Goal: Task Accomplishment & Management: Manage account settings

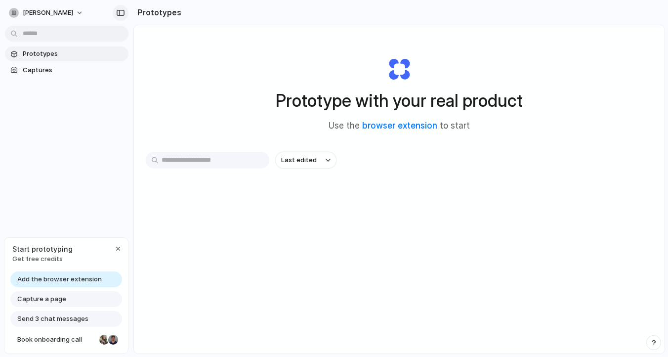
click at [119, 10] on div "button" at bounding box center [120, 12] width 9 height 7
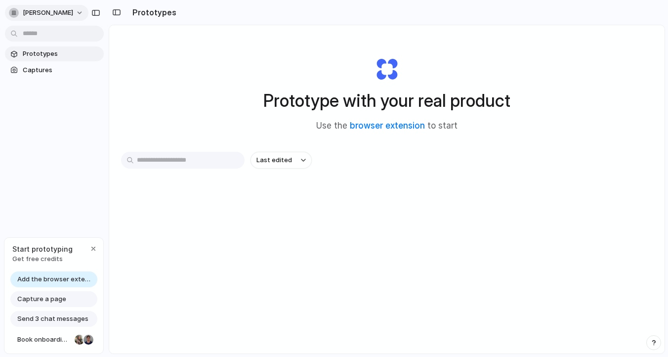
click at [73, 11] on span "[PERSON_NAME]" at bounding box center [48, 13] width 50 height 10
click at [70, 104] on div "Settings Invite members Change theme Sign out" at bounding box center [334, 178] width 668 height 357
click at [51, 175] on div "Prototypes Captures" at bounding box center [54, 103] width 109 height 207
click at [44, 67] on span "Captures" at bounding box center [61, 70] width 77 height 10
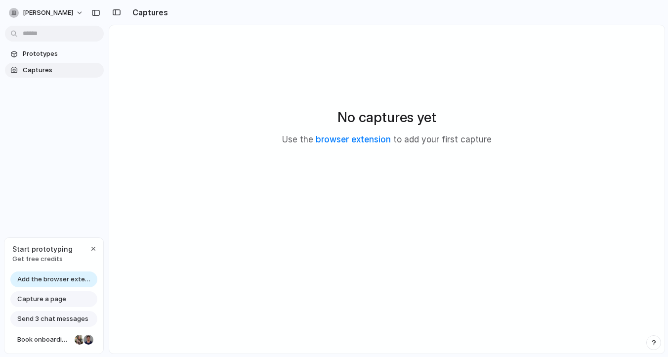
click at [46, 63] on link "Captures" at bounding box center [54, 70] width 99 height 15
click at [50, 49] on span "Prototypes" at bounding box center [61, 54] width 77 height 10
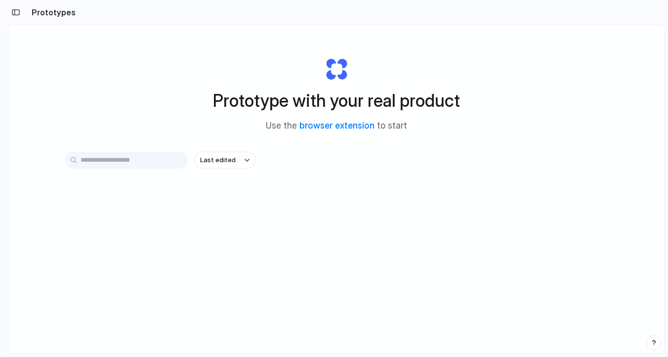
click at [58, 10] on h2 "Prototypes" at bounding box center [52, 12] width 48 height 12
click at [217, 157] on span "Last edited" at bounding box center [218, 160] width 36 height 10
click at [152, 162] on div "Last edited Last created Alphabetical" at bounding box center [334, 178] width 668 height 357
click at [152, 162] on input "text" at bounding box center [127, 160] width 124 height 17
click at [337, 127] on link "browser extension" at bounding box center [336, 126] width 75 height 10
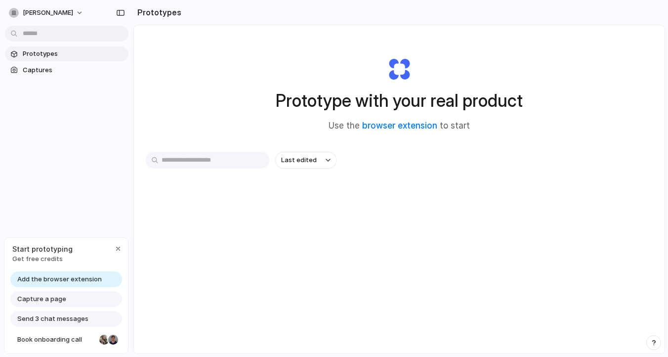
click at [64, 197] on div "Prototypes Captures" at bounding box center [66, 103] width 133 height 207
click at [120, 247] on div "button" at bounding box center [118, 249] width 8 height 8
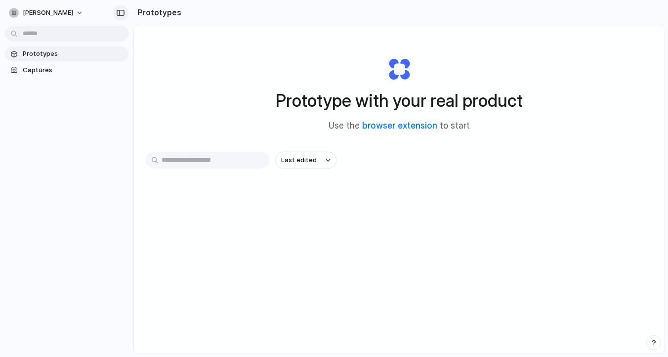
click at [119, 10] on div "button" at bounding box center [120, 12] width 9 height 7
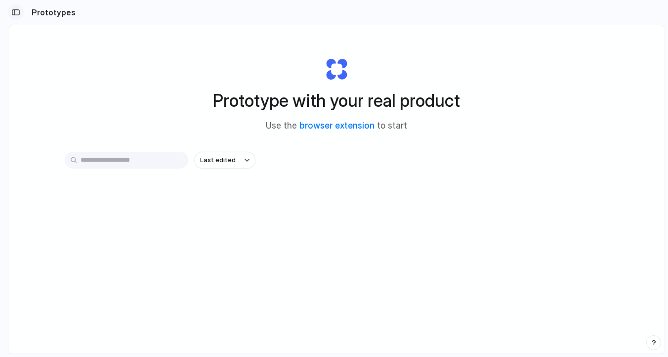
click at [14, 11] on div "button" at bounding box center [15, 12] width 9 height 7
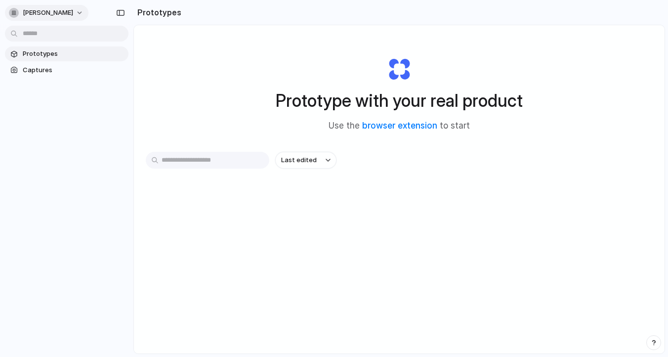
click at [73, 8] on div "[PERSON_NAME]" at bounding box center [41, 13] width 64 height 10
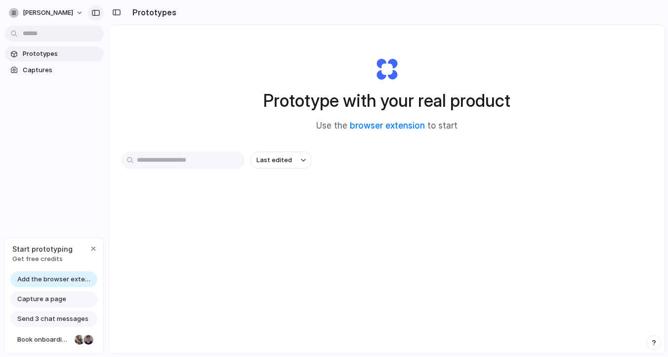
click at [98, 9] on div "button" at bounding box center [95, 12] width 9 height 7
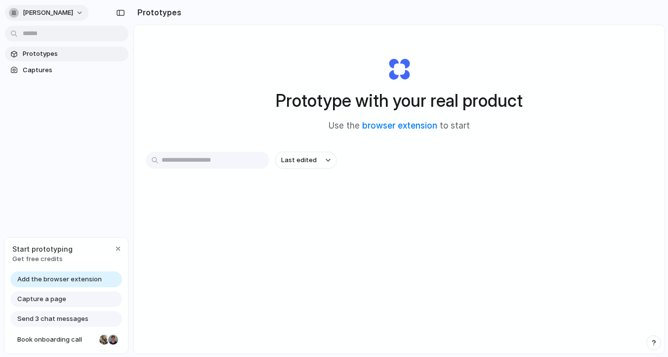
click at [88, 12] on button "[PERSON_NAME]" at bounding box center [47, 13] width 84 height 16
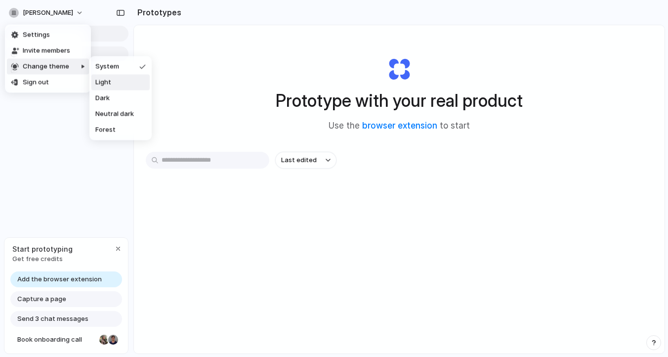
click at [104, 79] on span "Light" at bounding box center [103, 83] width 16 height 10
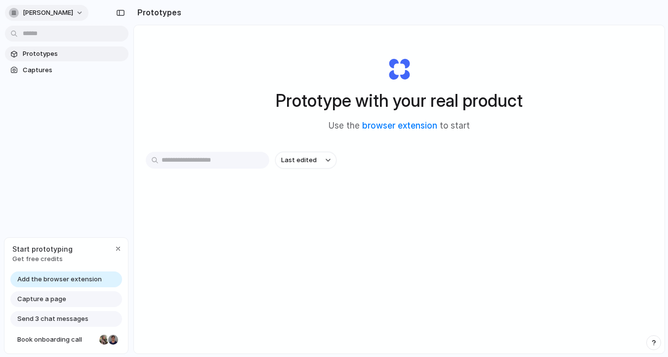
click at [88, 12] on button "[PERSON_NAME]" at bounding box center [47, 13] width 84 height 16
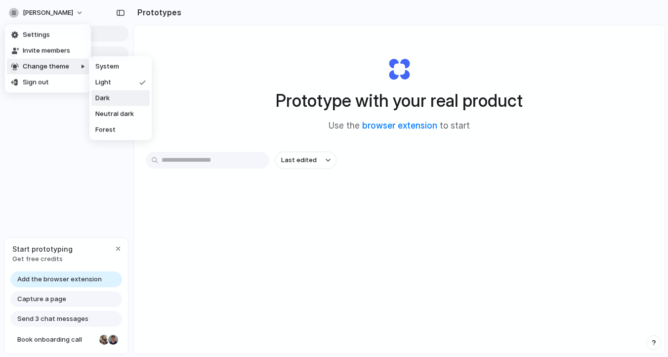
click at [104, 97] on span "Dark" at bounding box center [102, 98] width 14 height 10
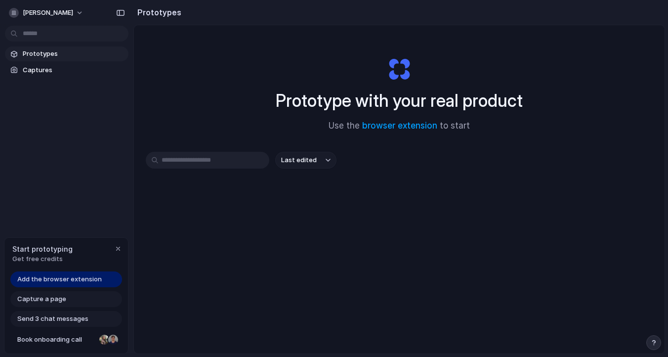
scroll to position [53, 0]
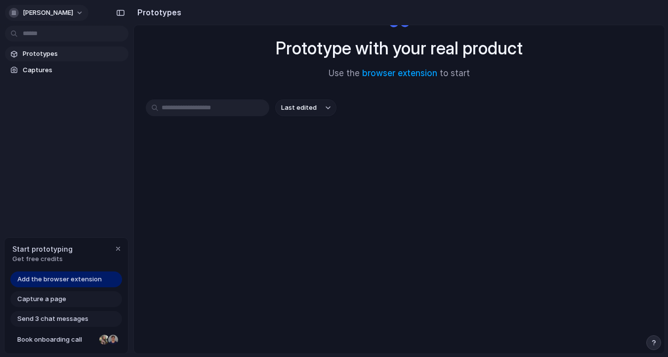
click at [88, 15] on button "[PERSON_NAME]" at bounding box center [47, 13] width 84 height 16
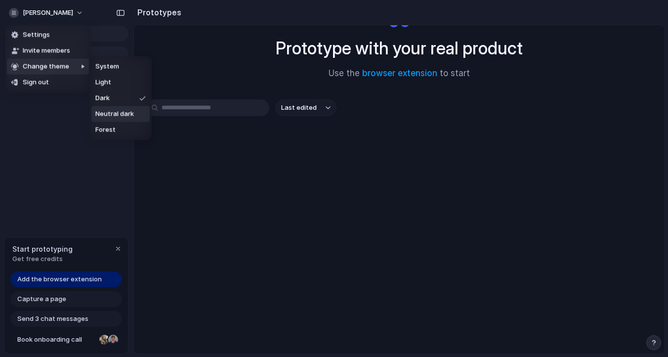
click at [122, 118] on span "Neutral dark" at bounding box center [114, 114] width 39 height 10
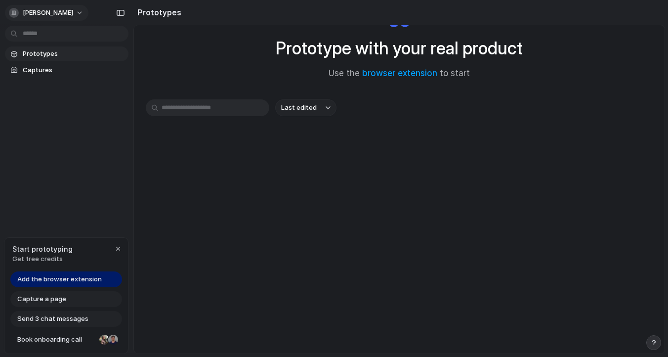
click at [88, 9] on button "[PERSON_NAME]" at bounding box center [47, 13] width 84 height 16
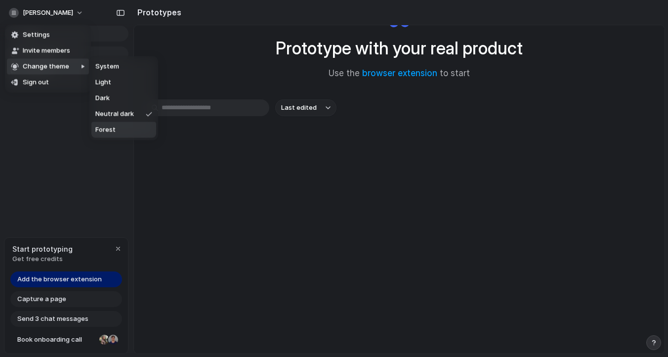
click at [119, 122] on li "Forest" at bounding box center [123, 130] width 65 height 16
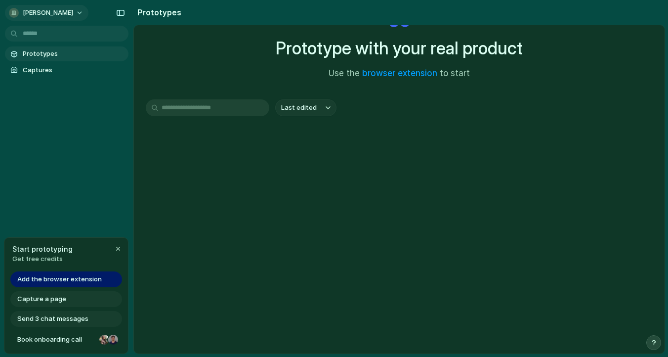
click at [88, 10] on button "[PERSON_NAME]" at bounding box center [47, 13] width 84 height 16
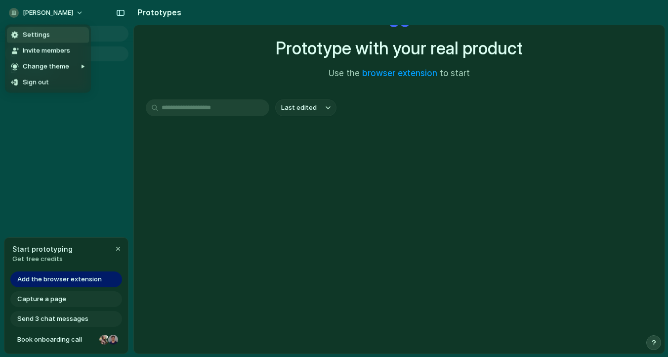
click at [67, 38] on li "Settings" at bounding box center [48, 35] width 82 height 16
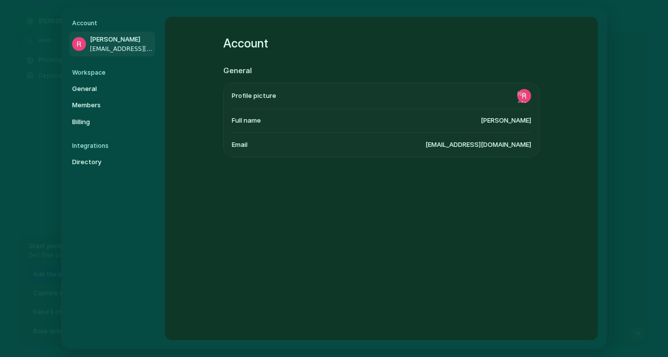
click at [90, 26] on h5 "Account" at bounding box center [113, 23] width 83 height 9
click at [102, 38] on span "Reethika Ravichandran" at bounding box center [121, 40] width 63 height 10
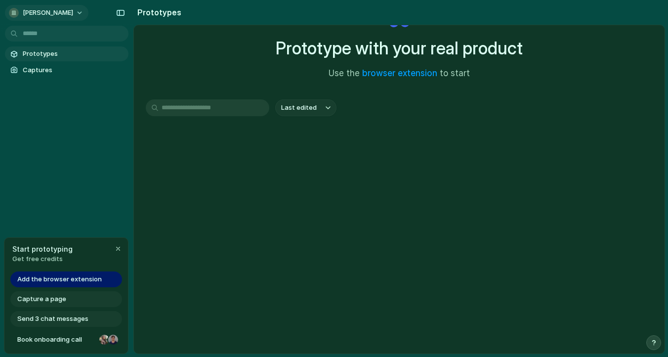
click at [88, 7] on button "[PERSON_NAME]" at bounding box center [47, 13] width 84 height 16
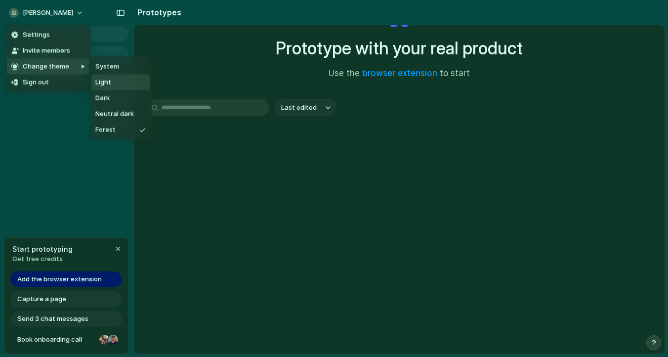
click at [110, 81] on span "Light" at bounding box center [103, 83] width 16 height 10
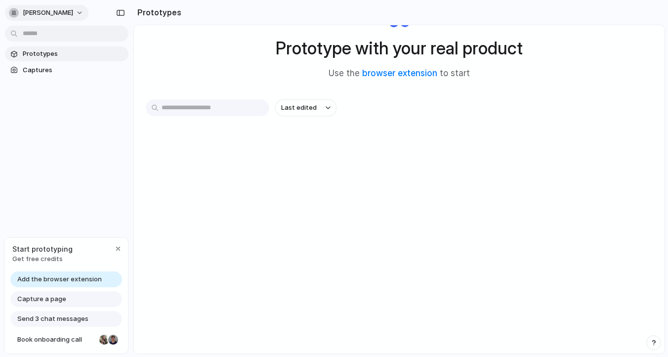
click at [88, 14] on button "[PERSON_NAME]" at bounding box center [47, 13] width 84 height 16
click at [79, 39] on li "Settings" at bounding box center [48, 35] width 82 height 16
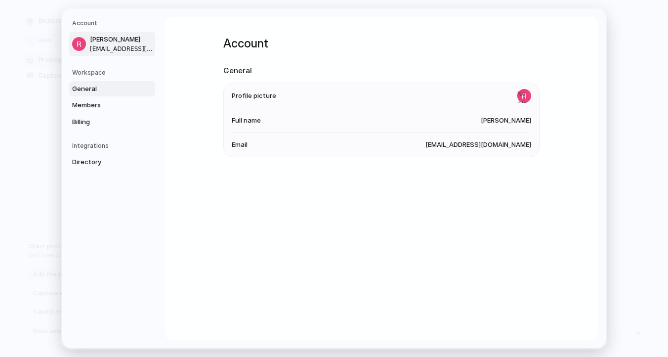
click at [89, 91] on span "General" at bounding box center [103, 89] width 63 height 10
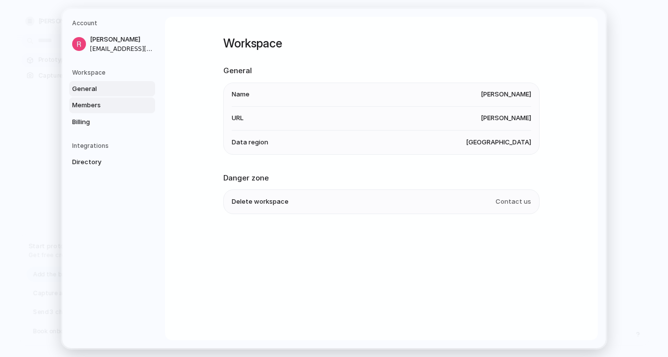
click at [89, 105] on span "Members" at bounding box center [103, 105] width 63 height 10
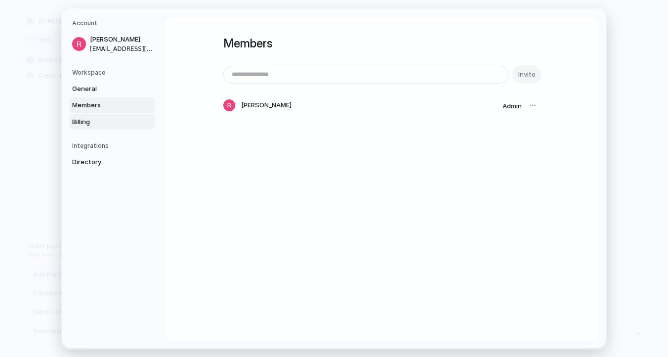
click at [90, 118] on span "Billing" at bounding box center [103, 122] width 63 height 10
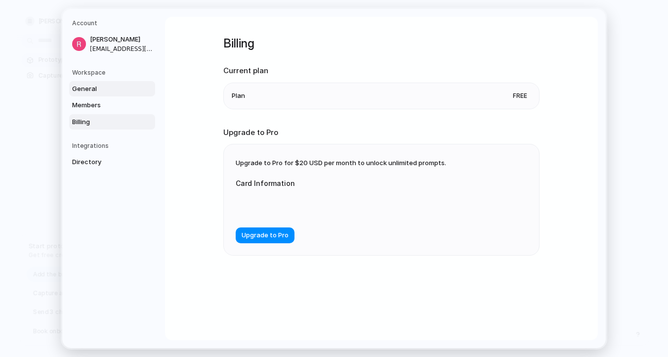
click at [85, 82] on link "General" at bounding box center [112, 89] width 86 height 16
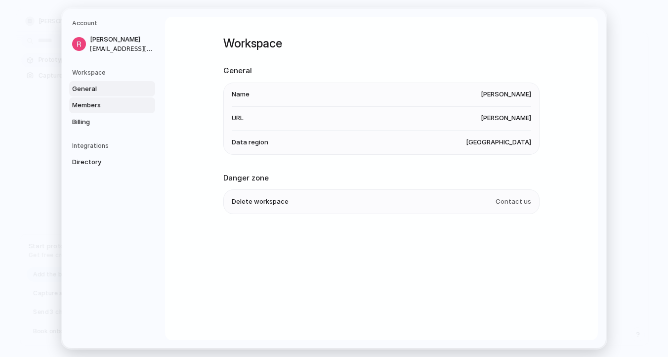
click at [89, 109] on span "Members" at bounding box center [103, 105] width 63 height 10
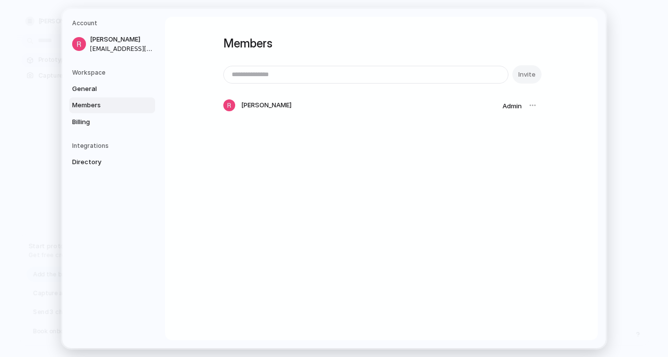
click at [90, 113] on div "General Members Billing" at bounding box center [113, 105] width 83 height 49
click at [89, 123] on span "Billing" at bounding box center [103, 122] width 63 height 10
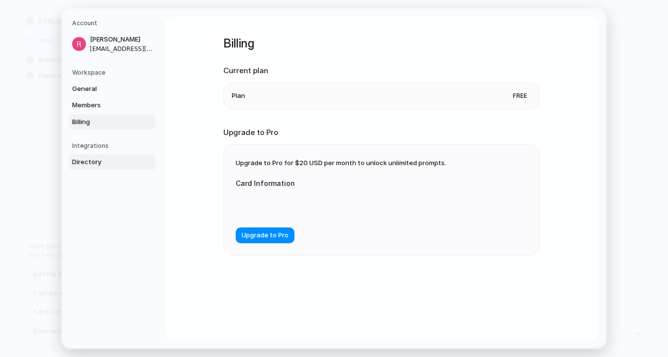
click at [97, 162] on span "Directory" at bounding box center [103, 162] width 63 height 10
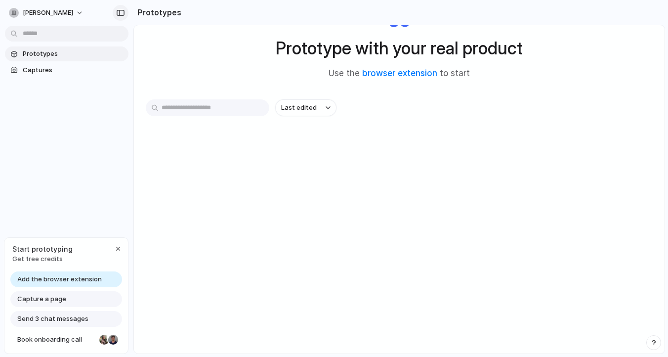
click at [121, 13] on div "button" at bounding box center [120, 12] width 9 height 7
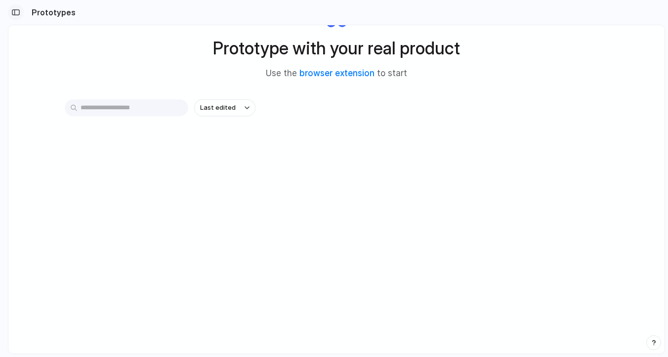
click at [18, 10] on div "button" at bounding box center [15, 12] width 9 height 7
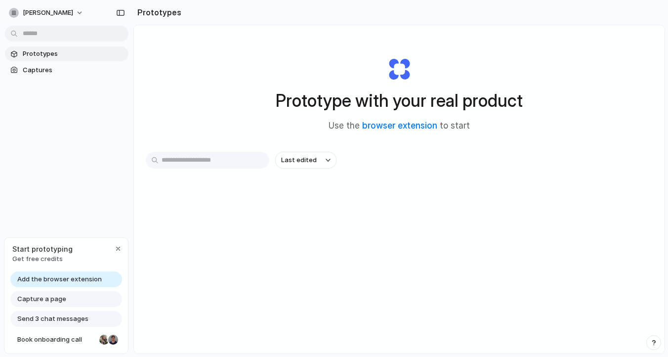
click at [61, 57] on span "Prototypes" at bounding box center [74, 54] width 102 height 10
click at [8, 15] on button "[PERSON_NAME]" at bounding box center [47, 13] width 84 height 16
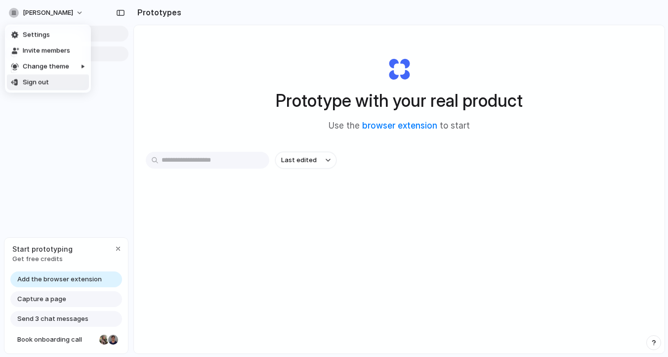
click at [66, 84] on li "Sign out" at bounding box center [48, 83] width 82 height 16
